Goal: Information Seeking & Learning: Learn about a topic

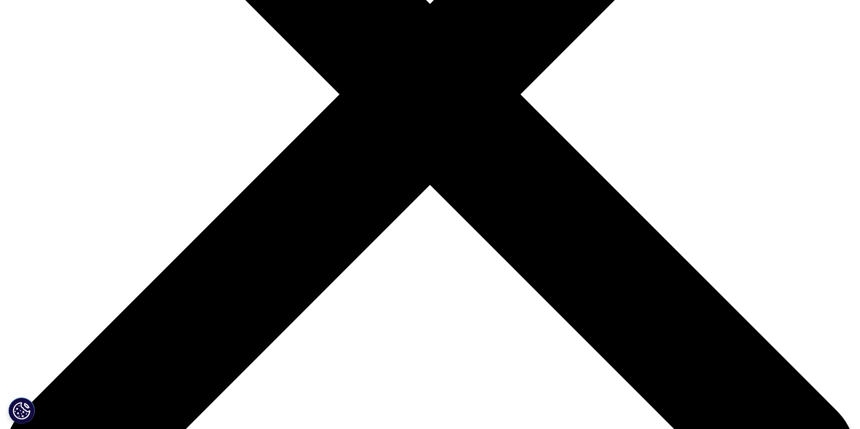
scroll to position [263, 0]
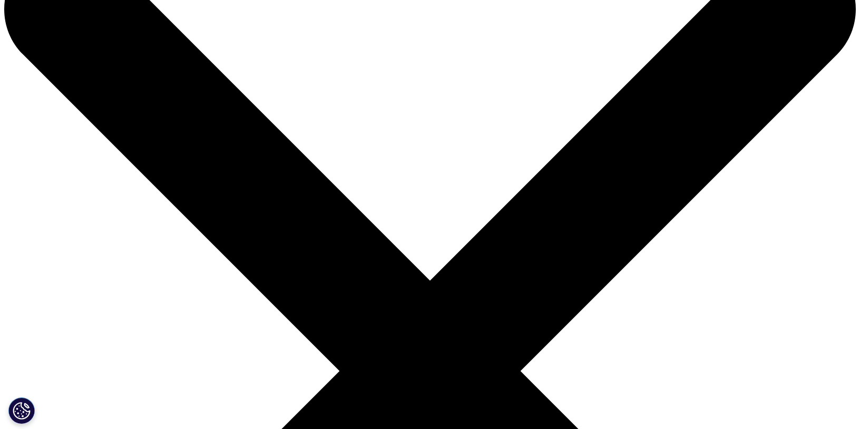
scroll to position [158, 0]
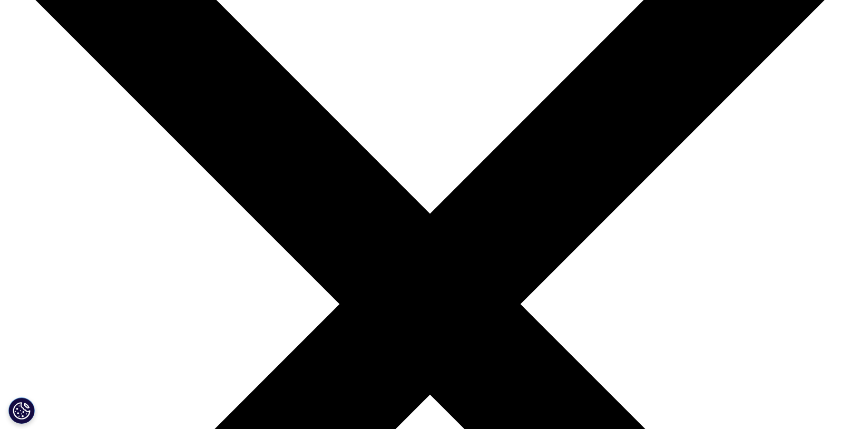
scroll to position [211, 0]
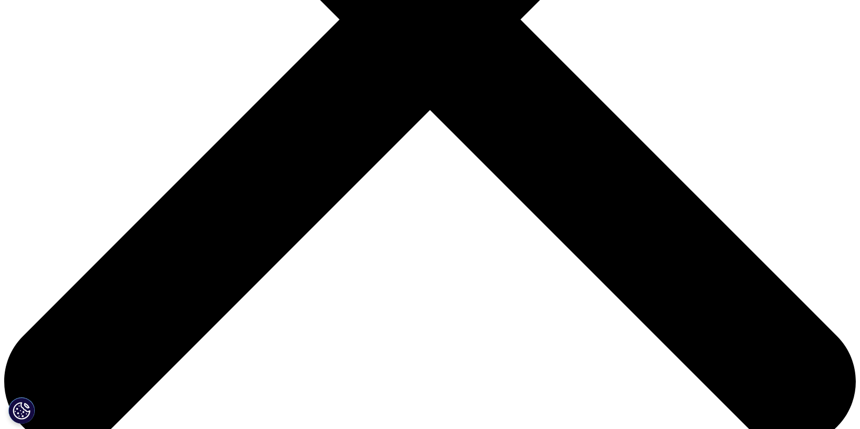
scroll to position [211, 0]
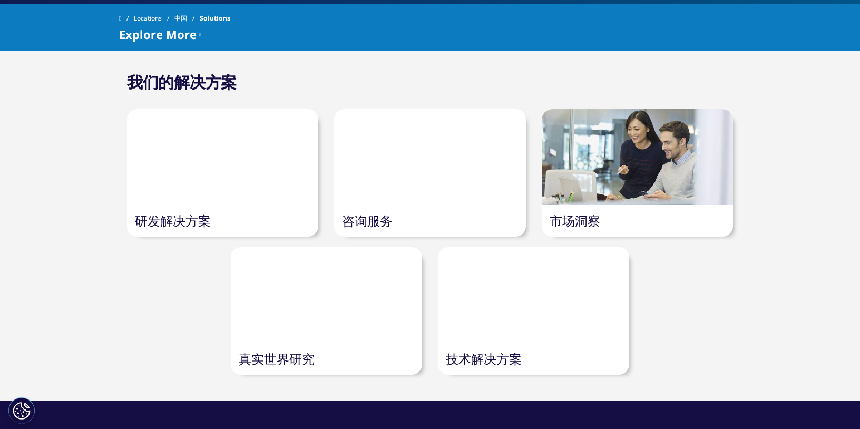
click at [381, 222] on link "咨询服务" at bounding box center [367, 220] width 51 height 17
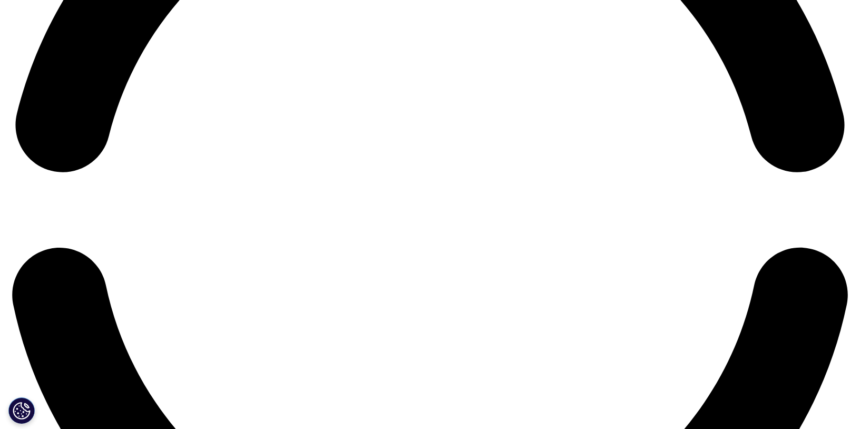
scroll to position [1949, 0]
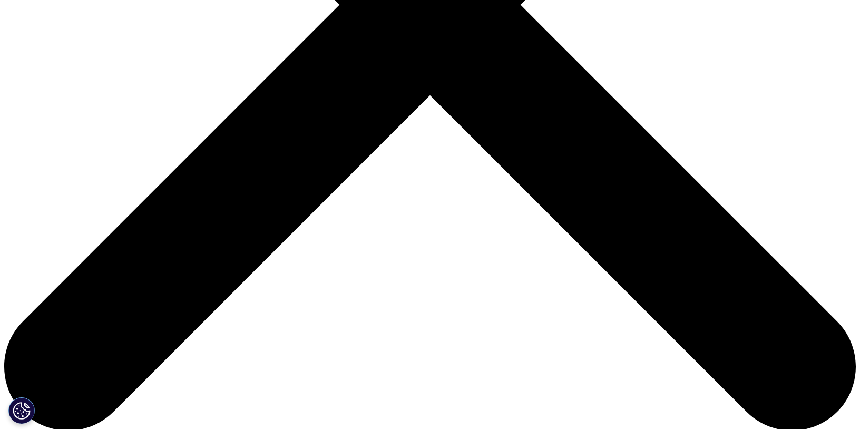
scroll to position [426, 0]
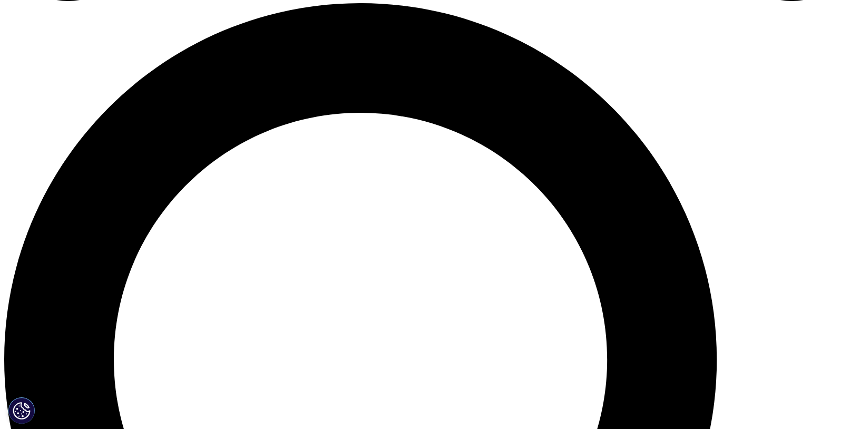
scroll to position [1001, 0]
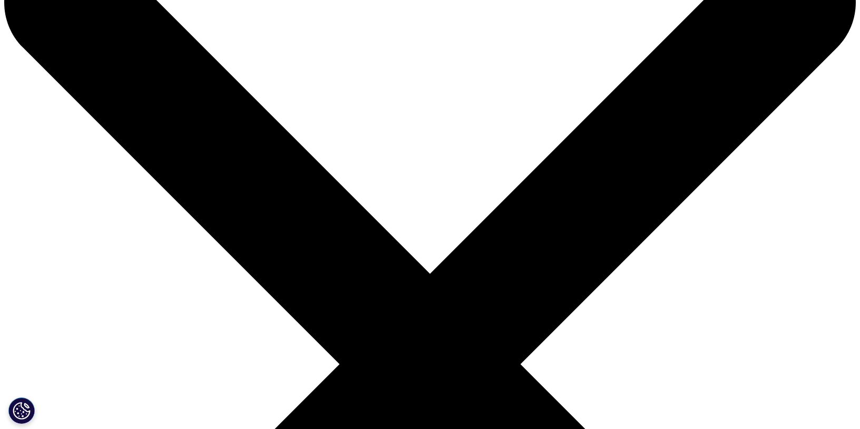
scroll to position [0, 0]
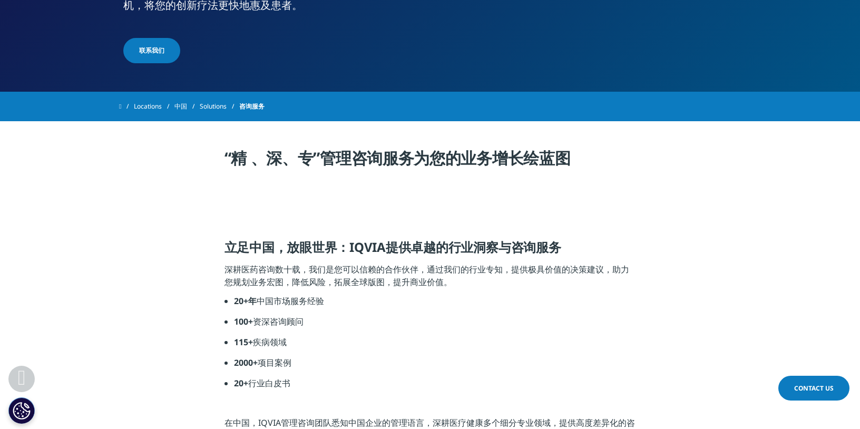
scroll to position [167, 0]
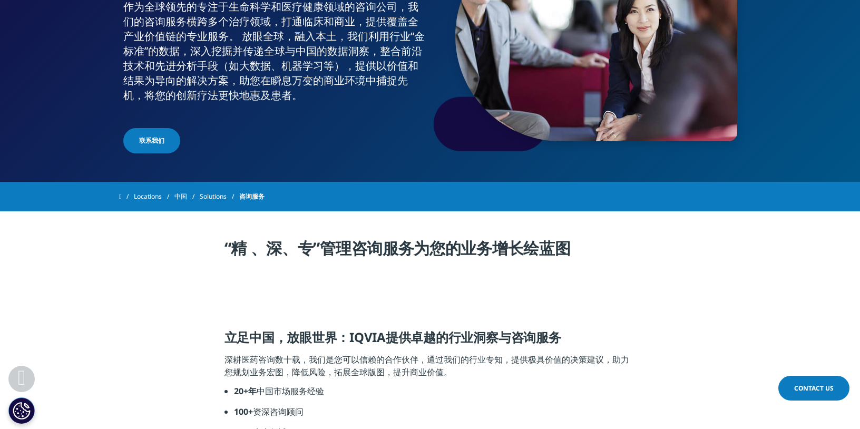
click at [207, 200] on link "Solutions" at bounding box center [220, 196] width 40 height 19
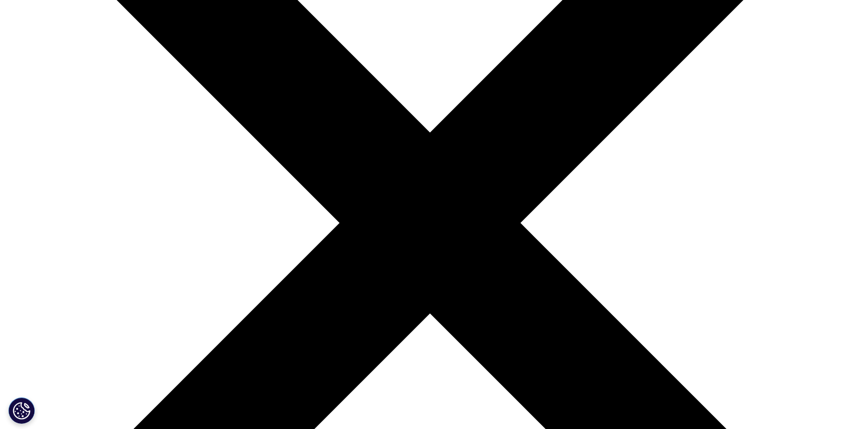
scroll to position [211, 0]
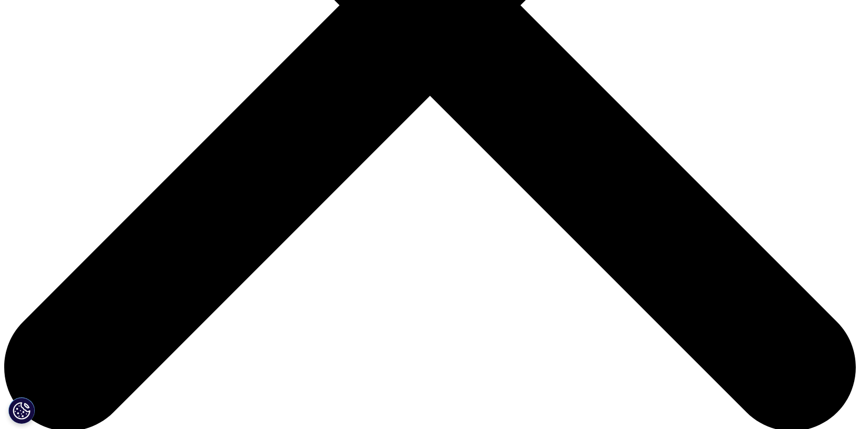
scroll to position [369, 0]
